Goal: Entertainment & Leisure: Consume media (video, audio)

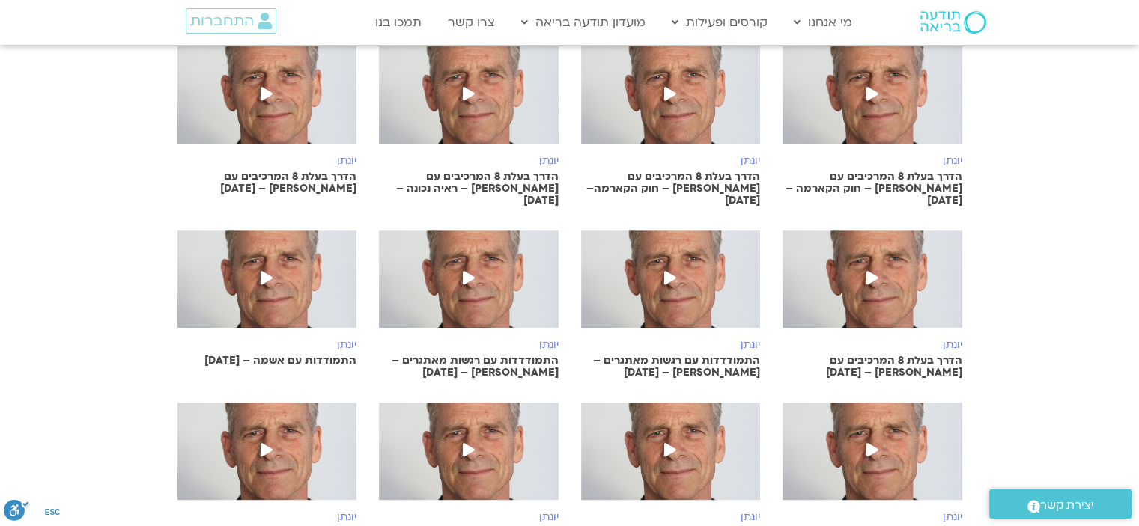
scroll to position [524, 0]
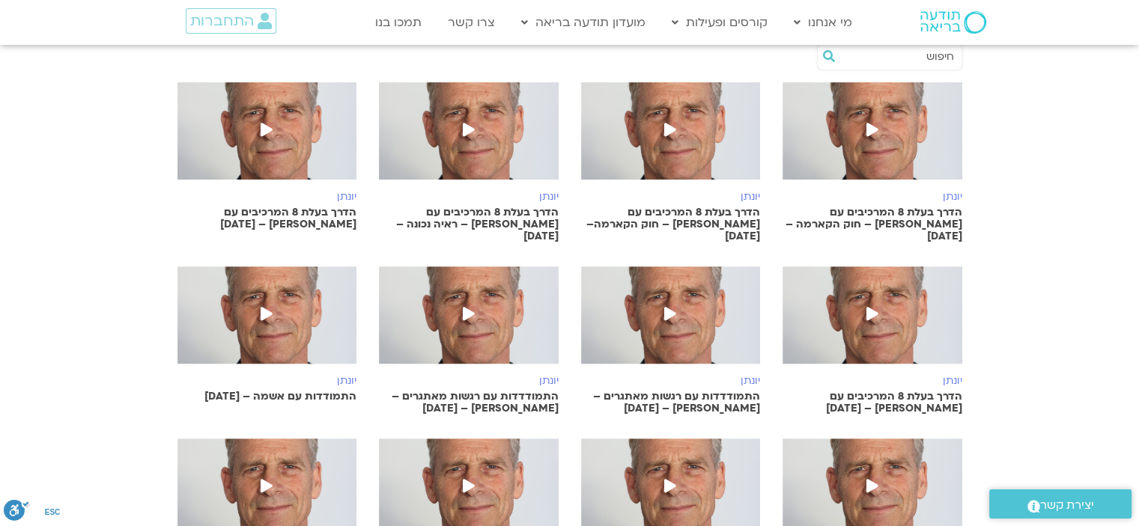
click at [873, 307] on icon at bounding box center [872, 313] width 12 height 13
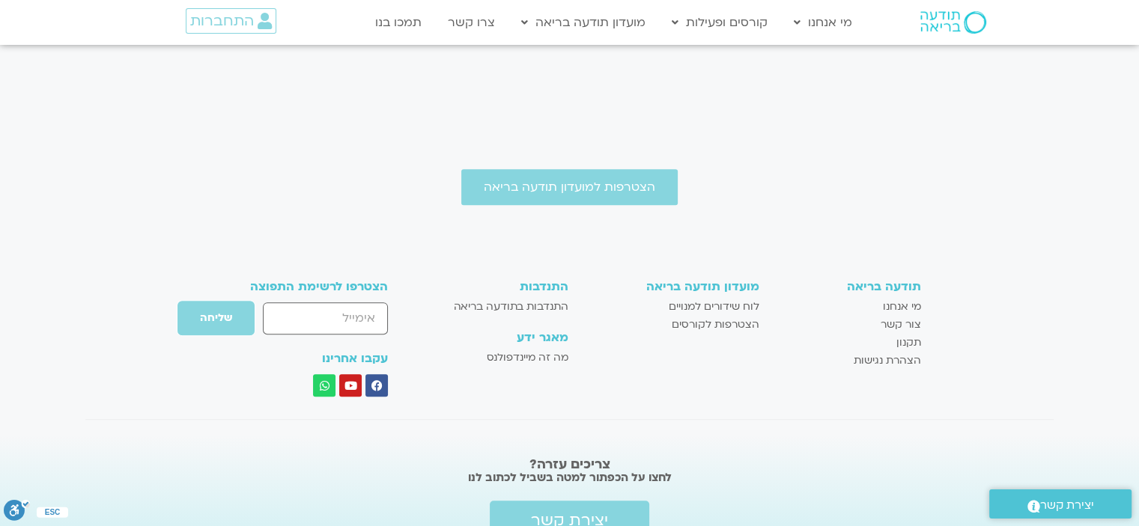
scroll to position [599, 0]
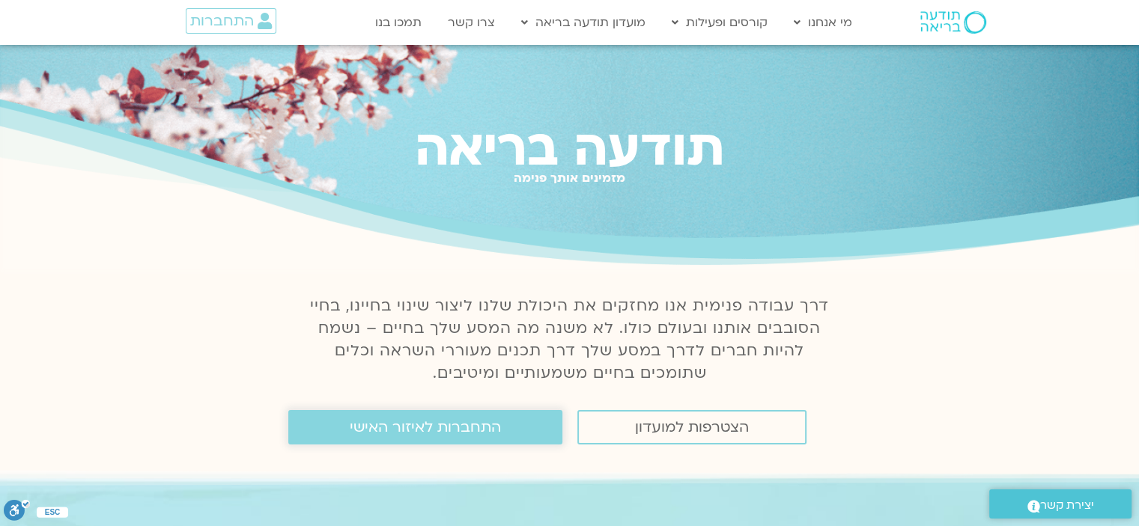
click at [473, 431] on span "התחברות לאיזור האישי" at bounding box center [425, 427] width 151 height 16
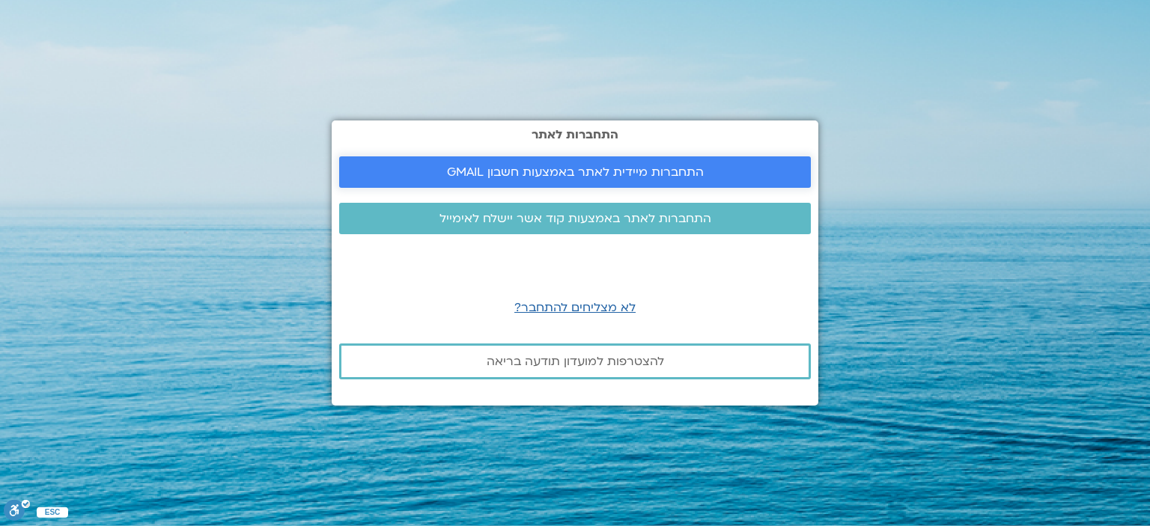
click at [601, 171] on span "התחברות מיידית לאתר באמצעות חשבון GMAIL" at bounding box center [575, 171] width 257 height 13
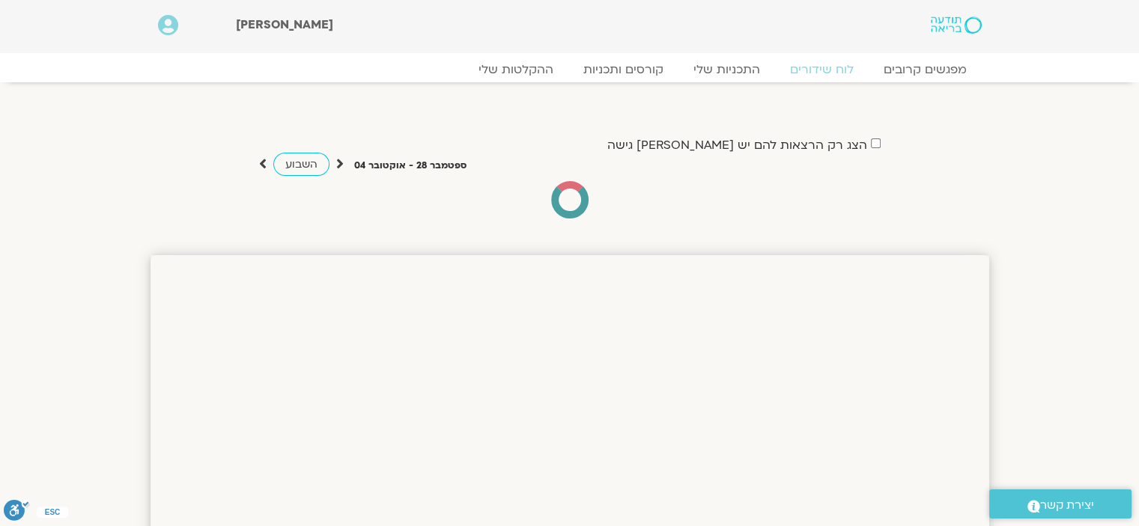
click at [785, 145] on label "הצג רק הרצאות להם יש [PERSON_NAME] גישה" at bounding box center [737, 145] width 260 height 13
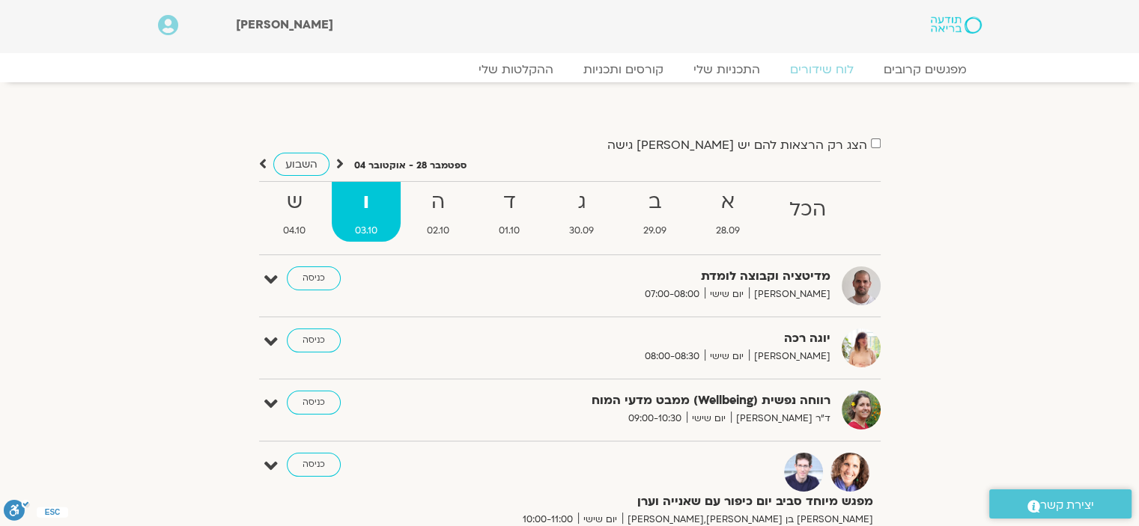
click at [839, 145] on label "הצג רק הרצאות להם יש [PERSON_NAME] גישה" at bounding box center [737, 145] width 260 height 13
click at [520, 72] on link "ההקלטות שלי" at bounding box center [516, 70] width 126 height 18
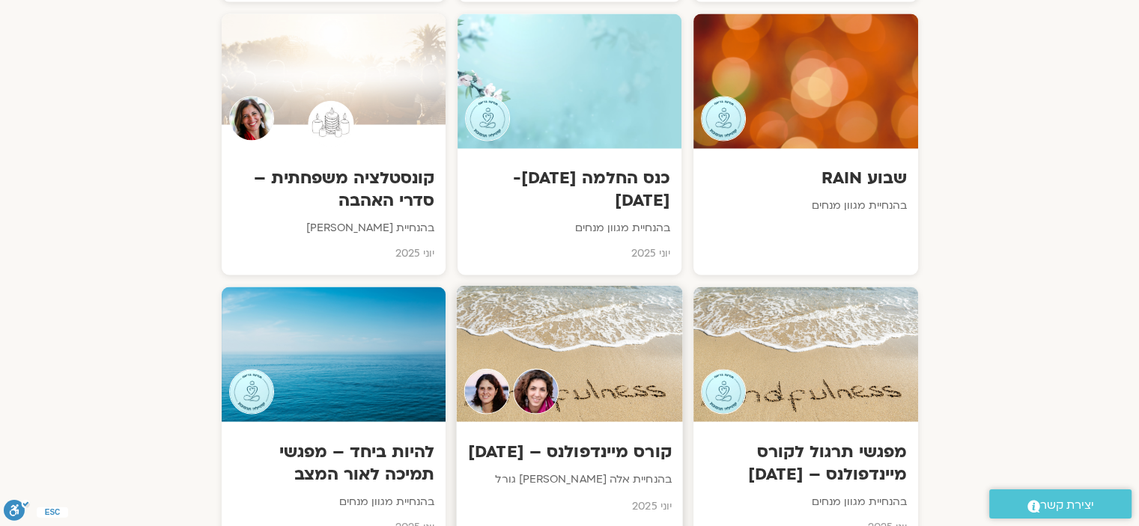
scroll to position [2621, 0]
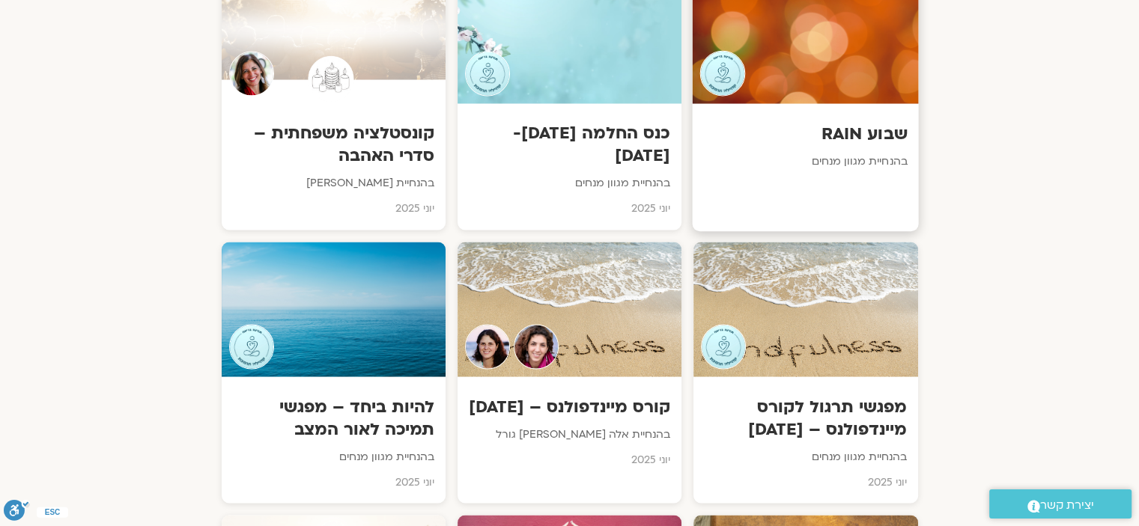
click at [884, 122] on h3 "שבוע RAIN" at bounding box center [806, 133] width 204 height 23
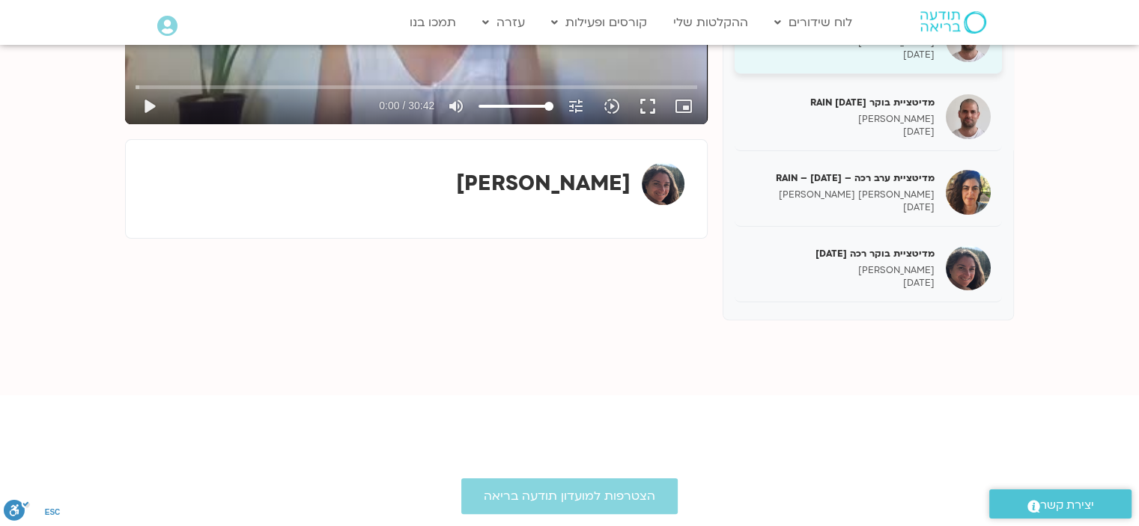
scroll to position [449, 0]
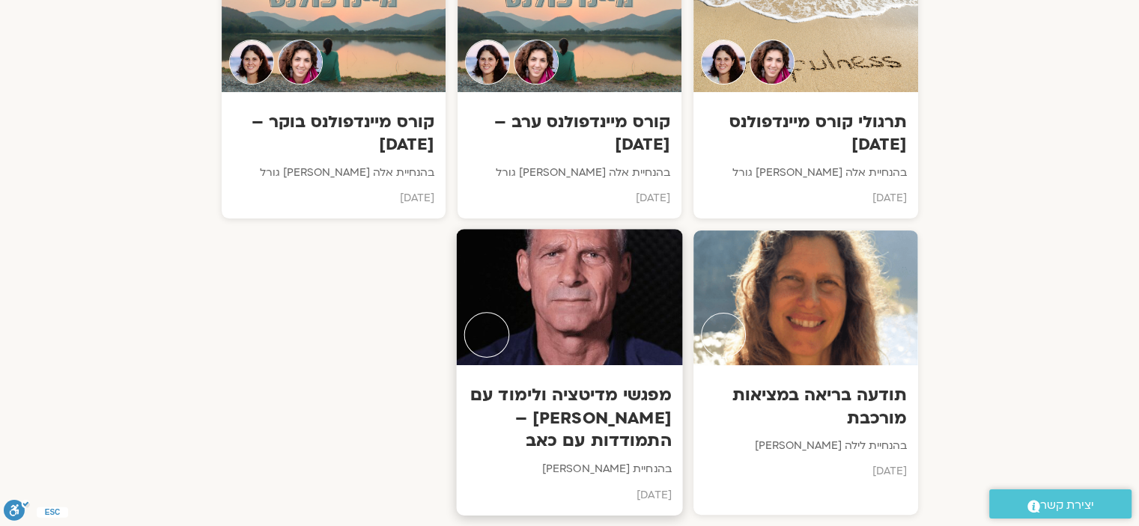
scroll to position [5990, 0]
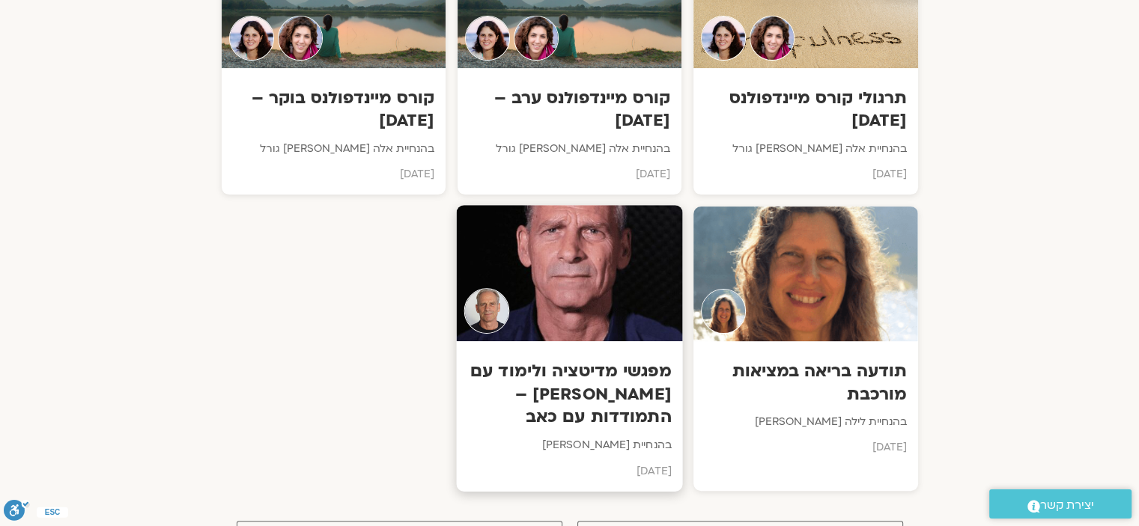
click at [602, 360] on h3 "מפגשי מדיטציה ולימוד עם יונתן דומיניץ – התמודדות עם כאב" at bounding box center [569, 394] width 204 height 69
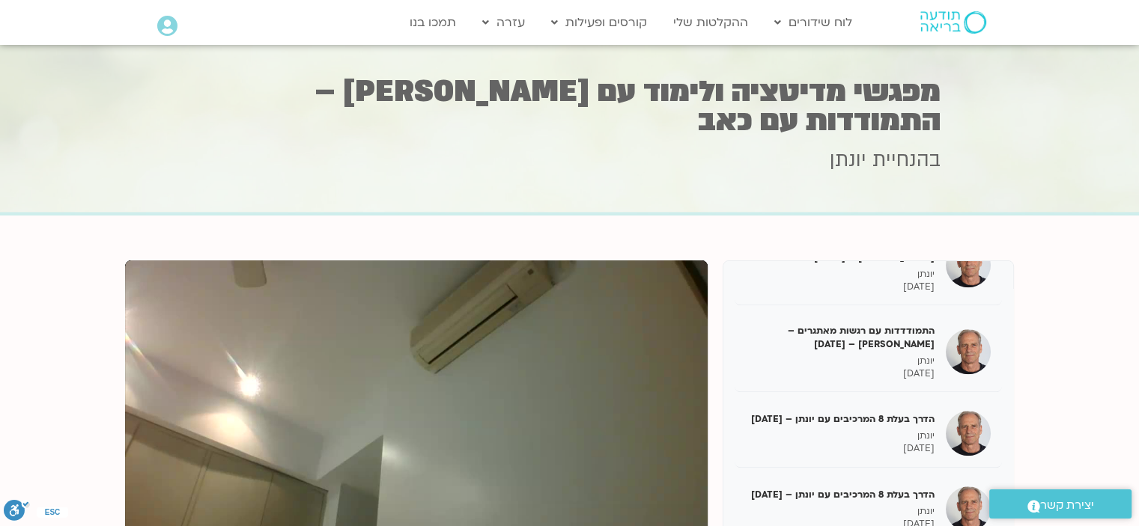
scroll to position [1498, 0]
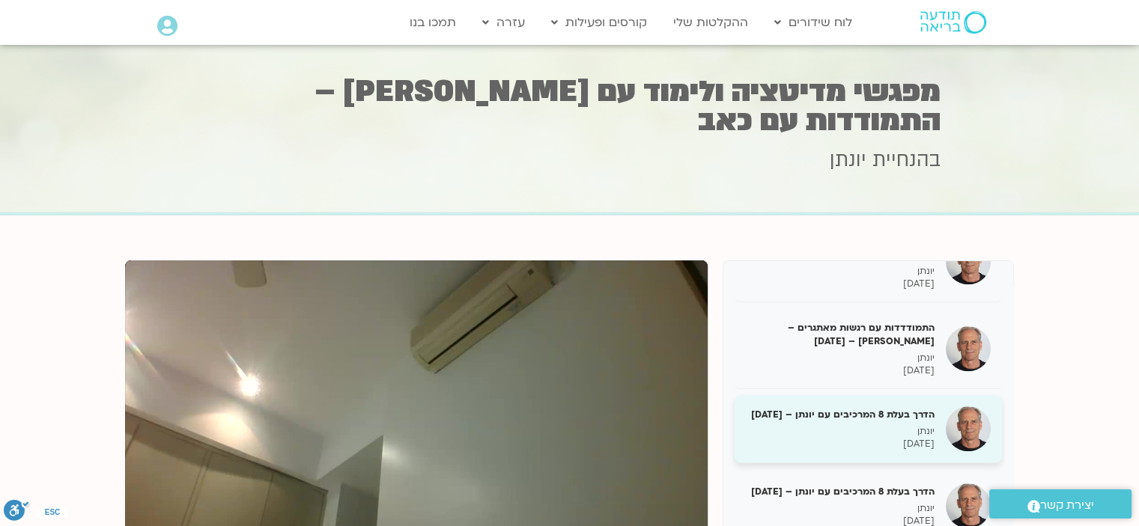
click at [869, 410] on h5 "הדרך בעלת 8 המרכיבים עם יונתן – 02/05/24" at bounding box center [840, 414] width 189 height 13
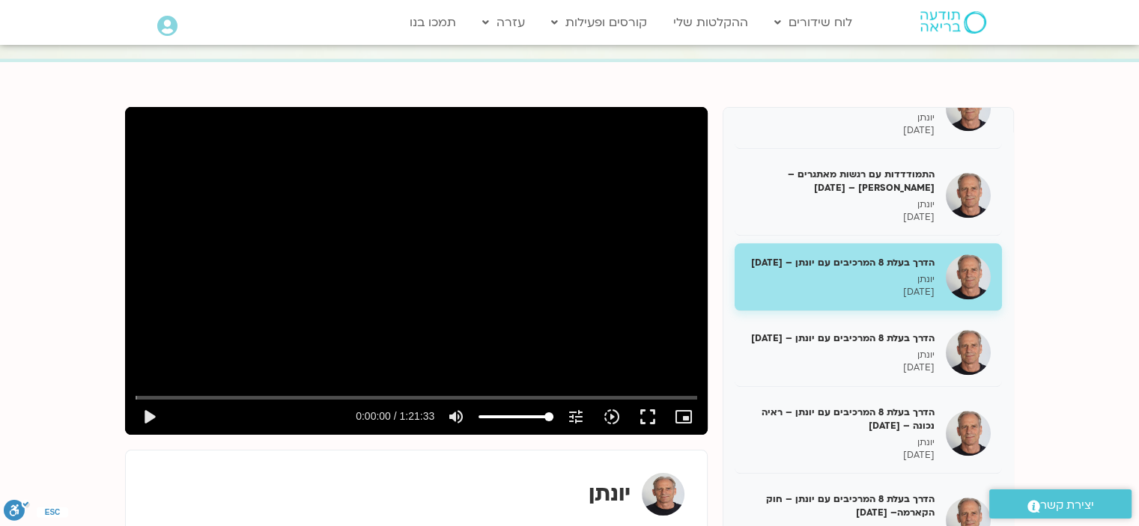
scroll to position [150, 0]
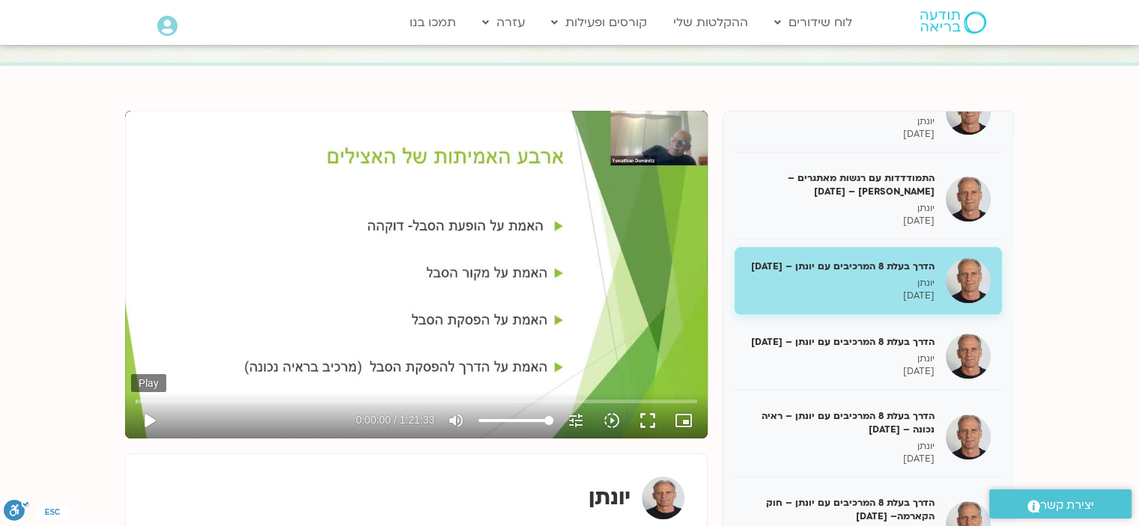
click at [153, 412] on button "play_arrow" at bounding box center [149, 421] width 36 height 36
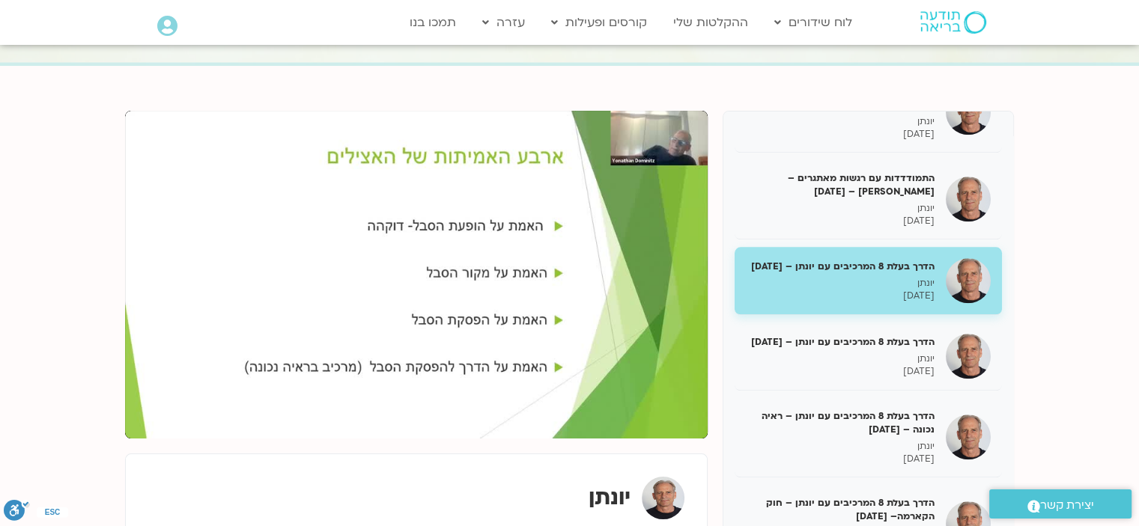
type input "65.193111"
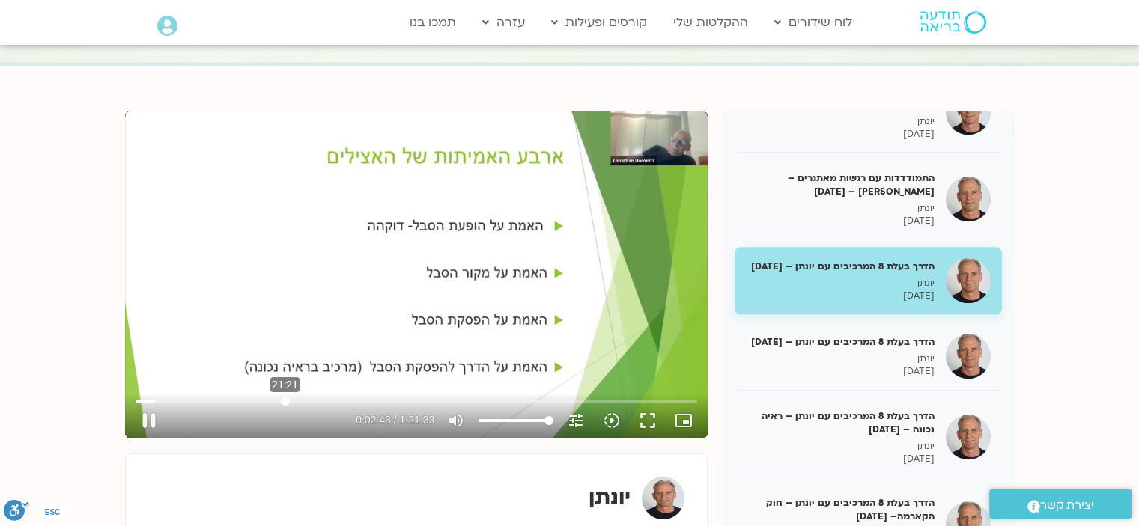
click at [285, 398] on input "Seek" at bounding box center [417, 401] width 562 height 9
click at [290, 398] on input "Seek" at bounding box center [417, 401] width 562 height 9
click at [299, 398] on input "Seek" at bounding box center [417, 401] width 562 height 9
drag, startPoint x: 558, startPoint y: 183, endPoint x: 518, endPoint y: 266, distance: 92.1
click at [518, 266] on div "Skip Ad 6:20 pause 0:29:06 / 1:21:33 volume_up Mute tune Resolution Auto 480p s…" at bounding box center [416, 275] width 583 height 328
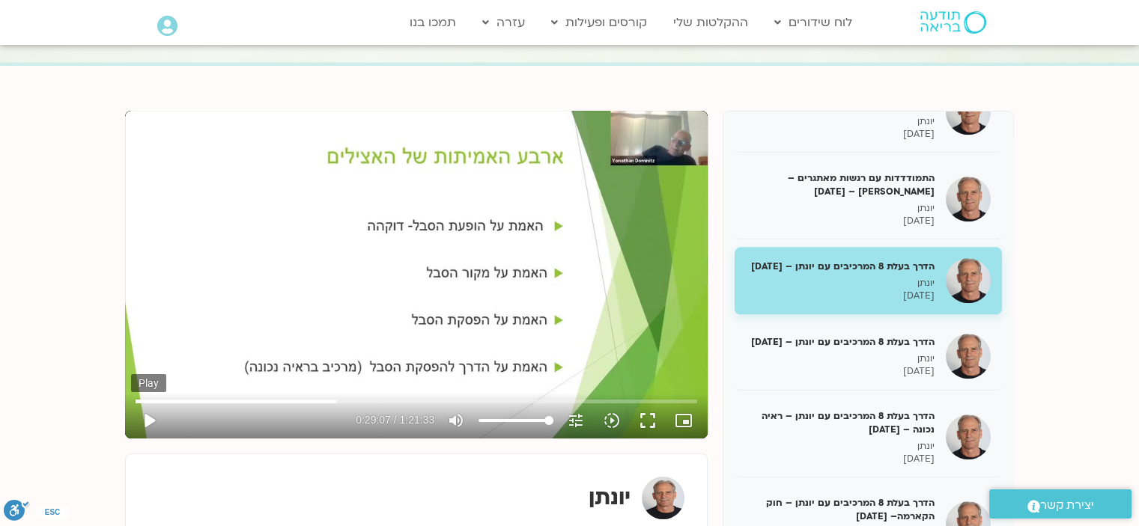
click at [151, 414] on button "play_arrow" at bounding box center [149, 421] width 36 height 36
click at [347, 401] on input "Seek" at bounding box center [417, 401] width 562 height 9
click at [344, 400] on input "Seek" at bounding box center [417, 401] width 562 height 9
click at [159, 422] on button "pause" at bounding box center [149, 421] width 36 height 36
click at [150, 421] on button "play_arrow" at bounding box center [149, 421] width 36 height 36
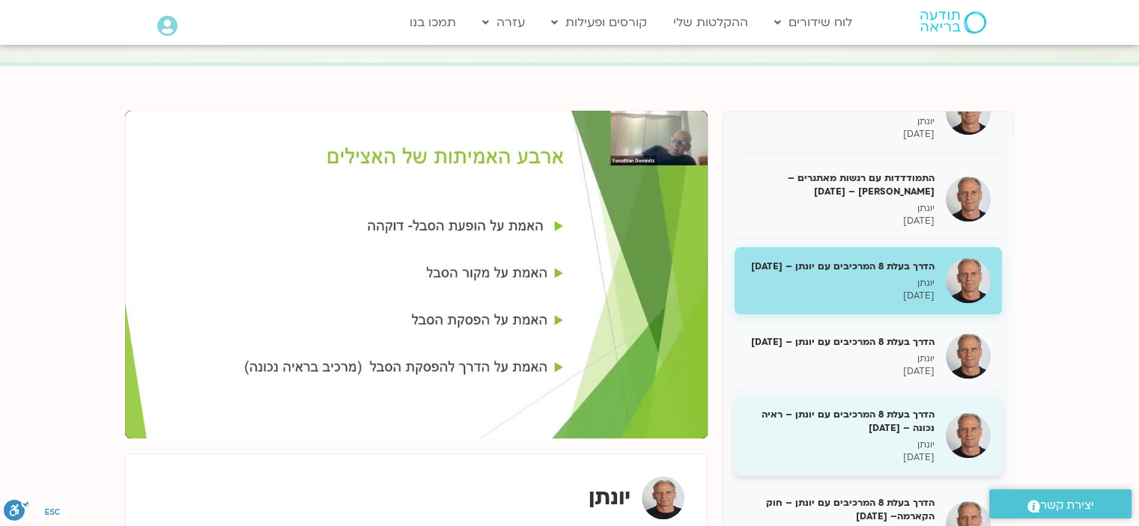
scroll to position [1540, 0]
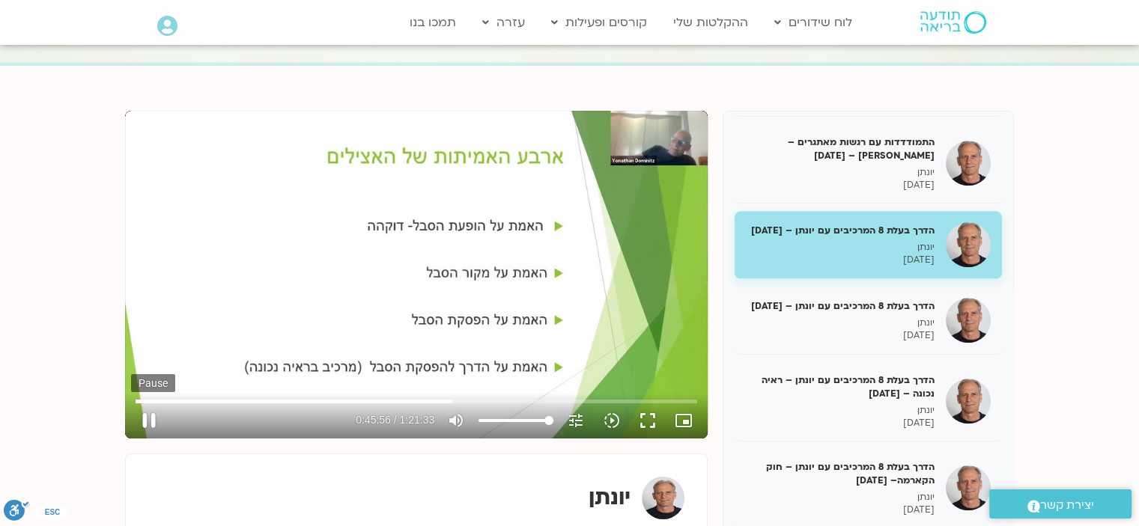
click at [150, 422] on button "pause" at bounding box center [149, 421] width 36 height 36
click at [150, 422] on button "play_arrow" at bounding box center [149, 421] width 36 height 36
click at [153, 416] on button "pause" at bounding box center [149, 421] width 36 height 36
click at [151, 419] on button "play_arrow" at bounding box center [149, 421] width 36 height 36
click at [151, 419] on button "pause" at bounding box center [149, 421] width 36 height 36
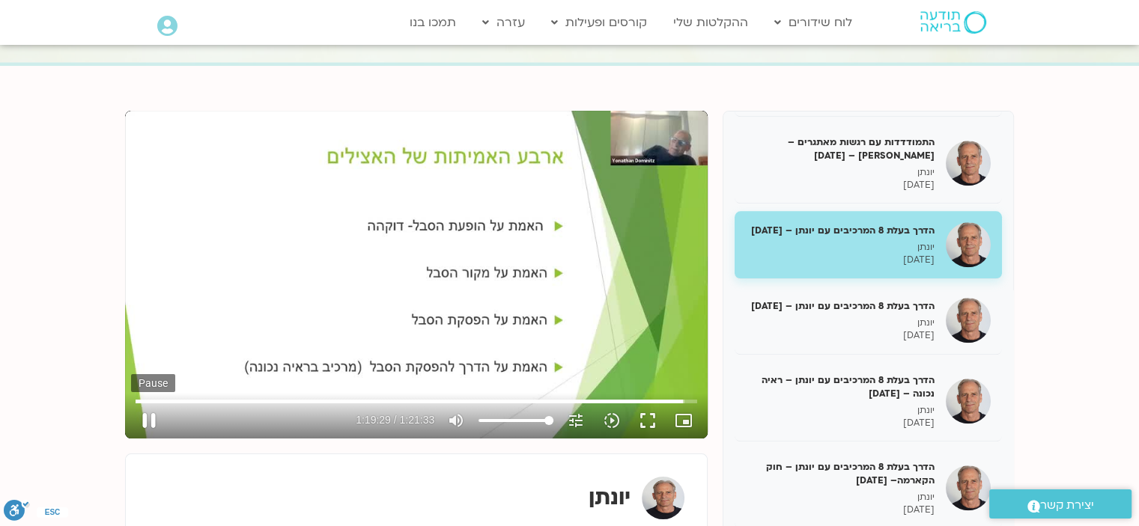
type input "4769.559386"
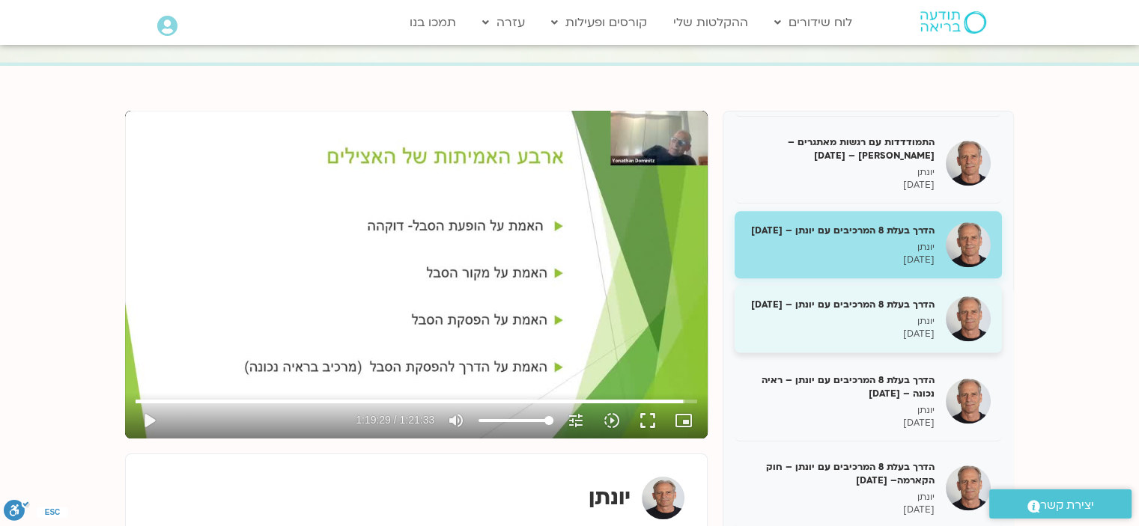
click at [860, 298] on h5 "הדרך בעלת 8 המרכיבים עם יונתן – 16/05/24" at bounding box center [840, 304] width 189 height 13
